Goal: Information Seeking & Learning: Learn about a topic

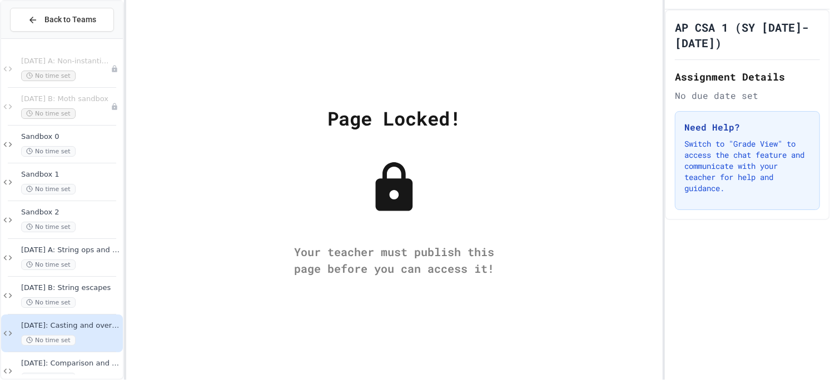
drag, startPoint x: 356, startPoint y: 150, endPoint x: 362, endPoint y: 144, distance: 8.3
click at [362, 144] on div "Page Locked! Your teacher must publish this page before you can access it!" at bounding box center [394, 190] width 536 height 380
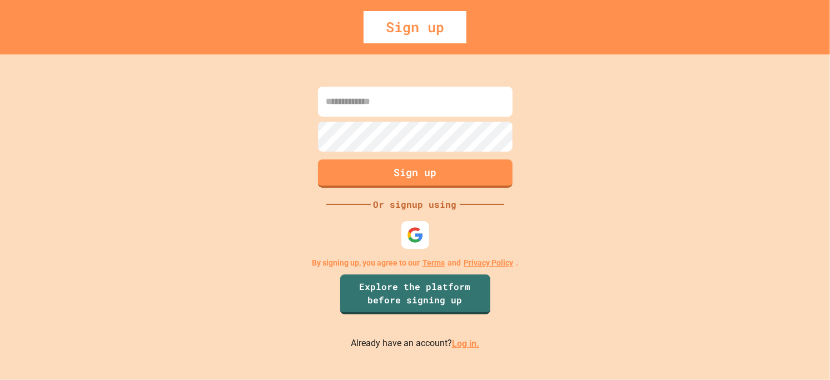
click at [402, 232] on div at bounding box center [415, 235] width 28 height 28
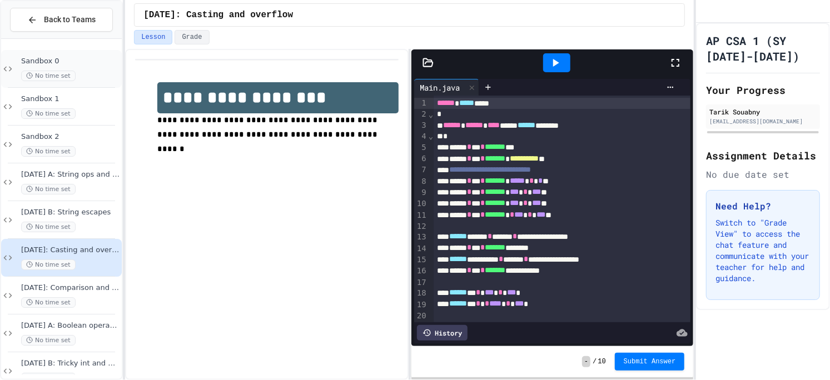
click at [77, 86] on div "Sandbox 0 No time set" at bounding box center [61, 69] width 121 height 38
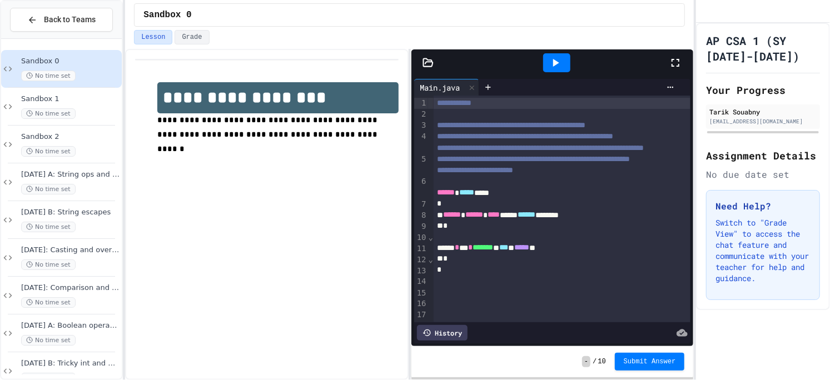
click at [421, 69] on div at bounding box center [552, 62] width 282 height 27
click at [425, 68] on div at bounding box center [552, 62] width 282 height 27
click at [425, 66] on icon at bounding box center [427, 62] width 9 height 8
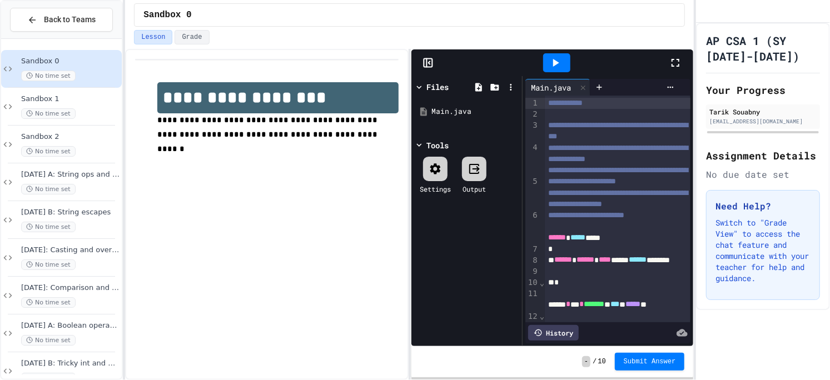
click at [428, 68] on div at bounding box center [552, 62] width 282 height 27
click at [426, 63] on icon at bounding box center [426, 63] width 0 height 8
